Goal: Find specific page/section: Find specific page/section

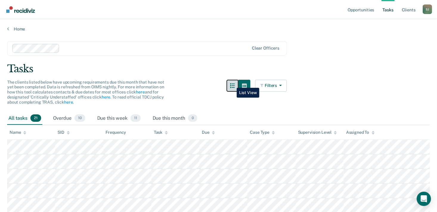
click at [232, 83] on button "button" at bounding box center [233, 86] width 12 height 12
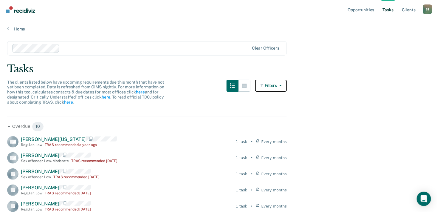
click at [273, 85] on button "Filters" at bounding box center [271, 86] width 32 height 12
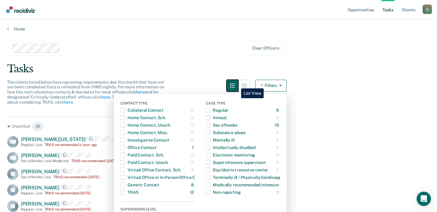
click at [235, 84] on icon "button" at bounding box center [232, 85] width 5 height 5
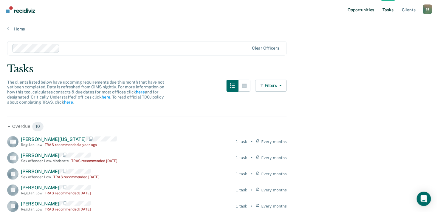
click at [364, 10] on link "Opportunities" at bounding box center [360, 9] width 29 height 19
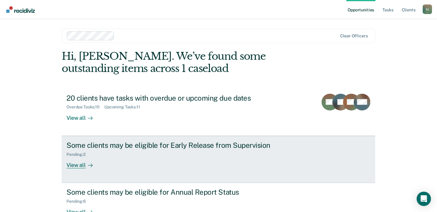
click at [184, 147] on div "Some clients may be eligible for Early Release from Supervision" at bounding box center [170, 145] width 209 height 9
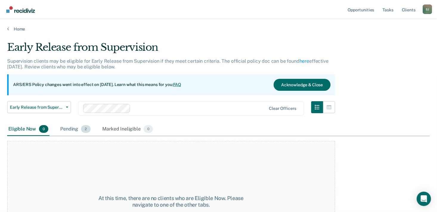
click at [73, 128] on div "Pending 2" at bounding box center [75, 129] width 32 height 13
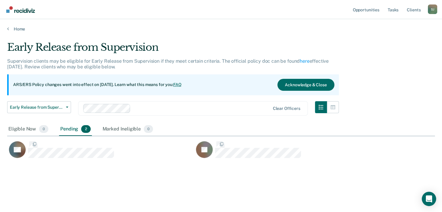
scroll to position [121, 423]
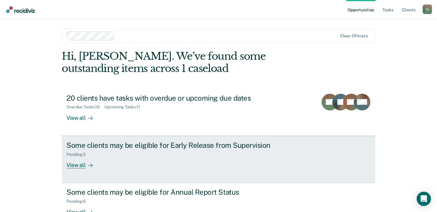
click at [75, 165] on div "View all" at bounding box center [82, 162] width 33 height 12
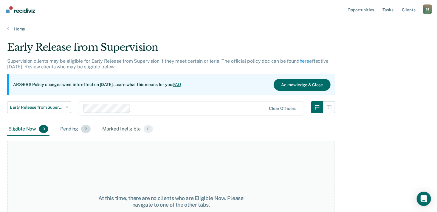
click at [70, 128] on div "Pending 2" at bounding box center [75, 129] width 32 height 13
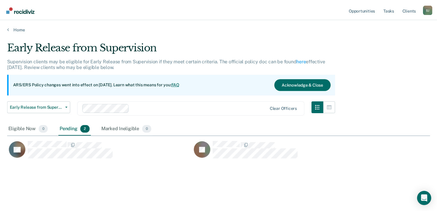
scroll to position [121, 423]
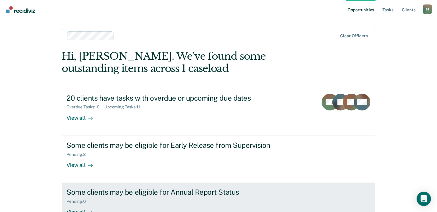
click at [79, 210] on div "View all" at bounding box center [82, 210] width 33 height 12
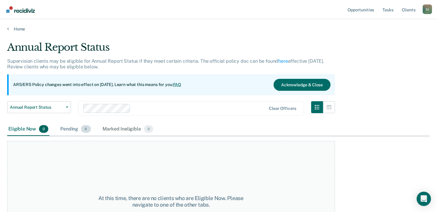
click at [67, 129] on div "Pending 6" at bounding box center [75, 129] width 33 height 13
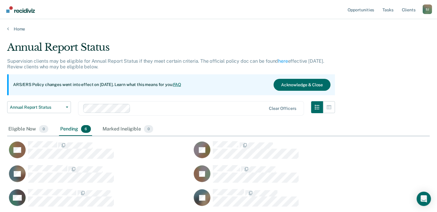
scroll to position [164, 418]
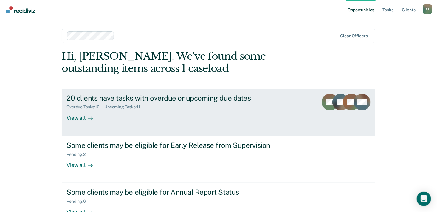
click at [71, 118] on div "View all" at bounding box center [82, 115] width 33 height 12
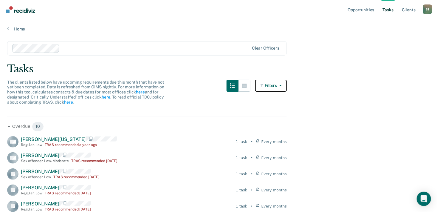
click at [268, 86] on button "Filters" at bounding box center [271, 86] width 32 height 12
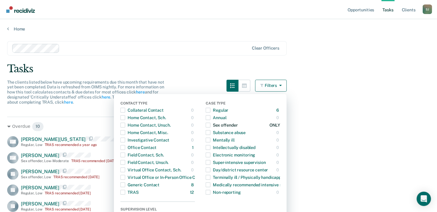
click at [210, 126] on span "button" at bounding box center [208, 125] width 5 height 5
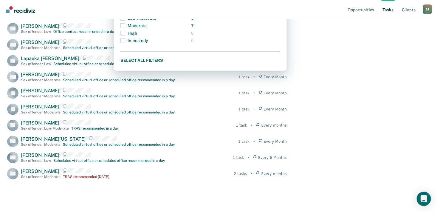
scroll to position [214, 0]
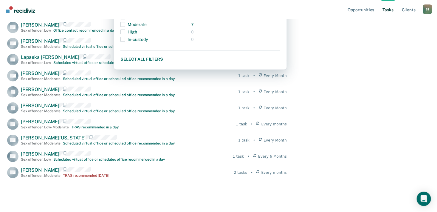
click at [379, 120] on main "Clear officers Tasks The clients listed below have upcoming requirements due th…" at bounding box center [218, 9] width 437 height 382
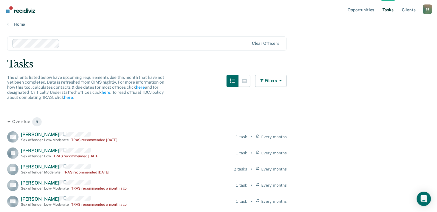
scroll to position [0, 0]
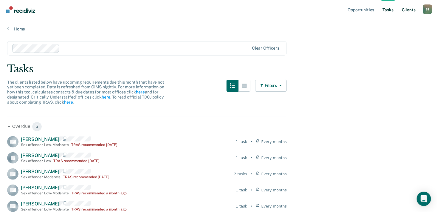
click at [412, 9] on link "Client s" at bounding box center [409, 9] width 16 height 19
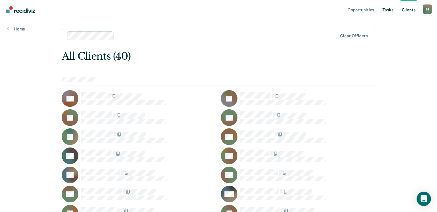
click at [387, 11] on link "Tasks" at bounding box center [388, 9] width 13 height 19
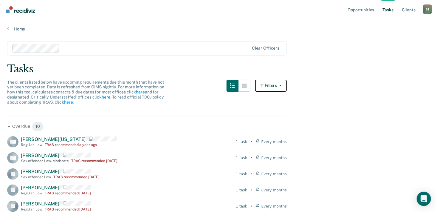
click at [271, 85] on button "Filters" at bounding box center [271, 86] width 32 height 12
